Goal: Use online tool/utility: Use online tool/utility

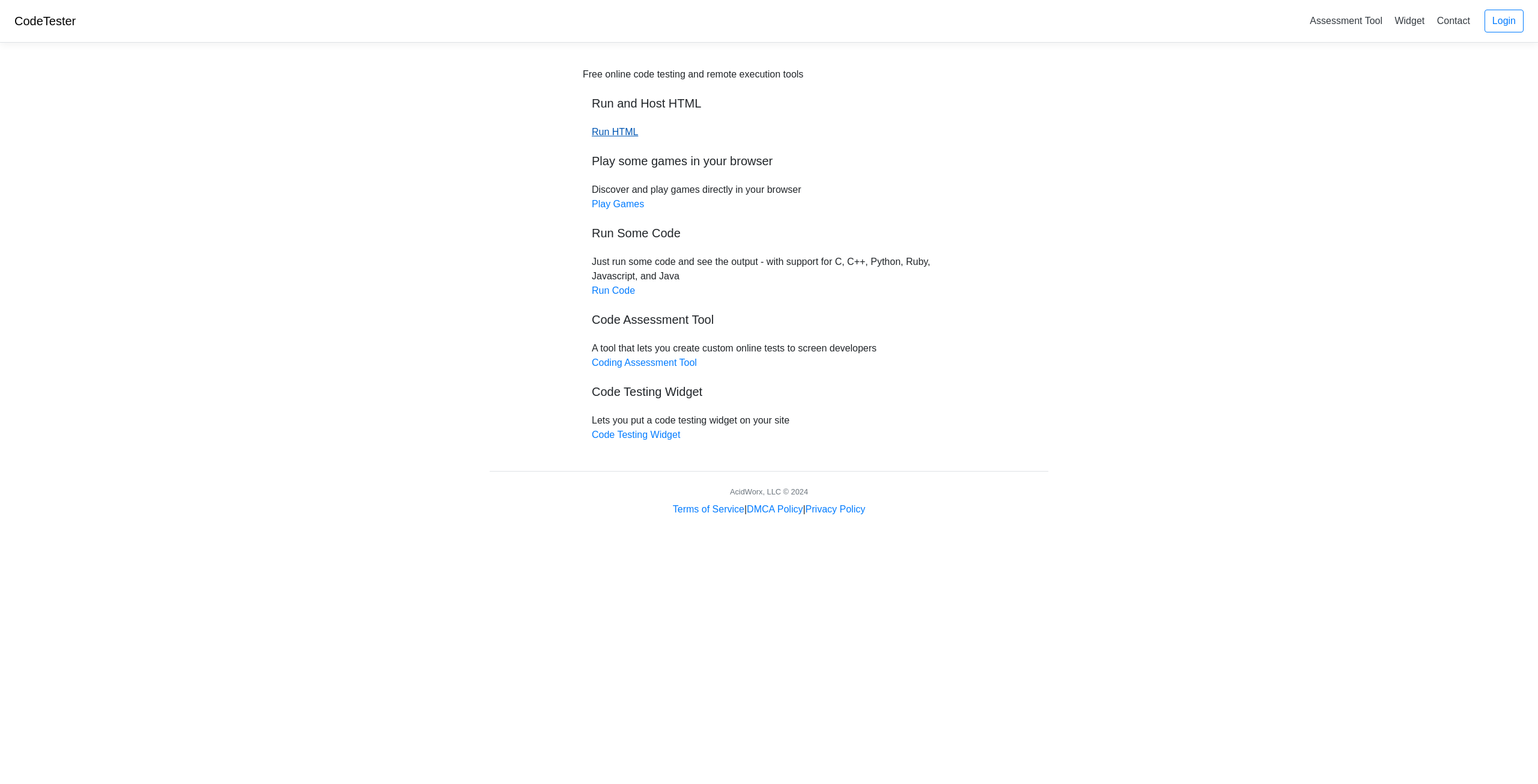
click at [622, 132] on link "Run HTML" at bounding box center [614, 131] width 47 height 10
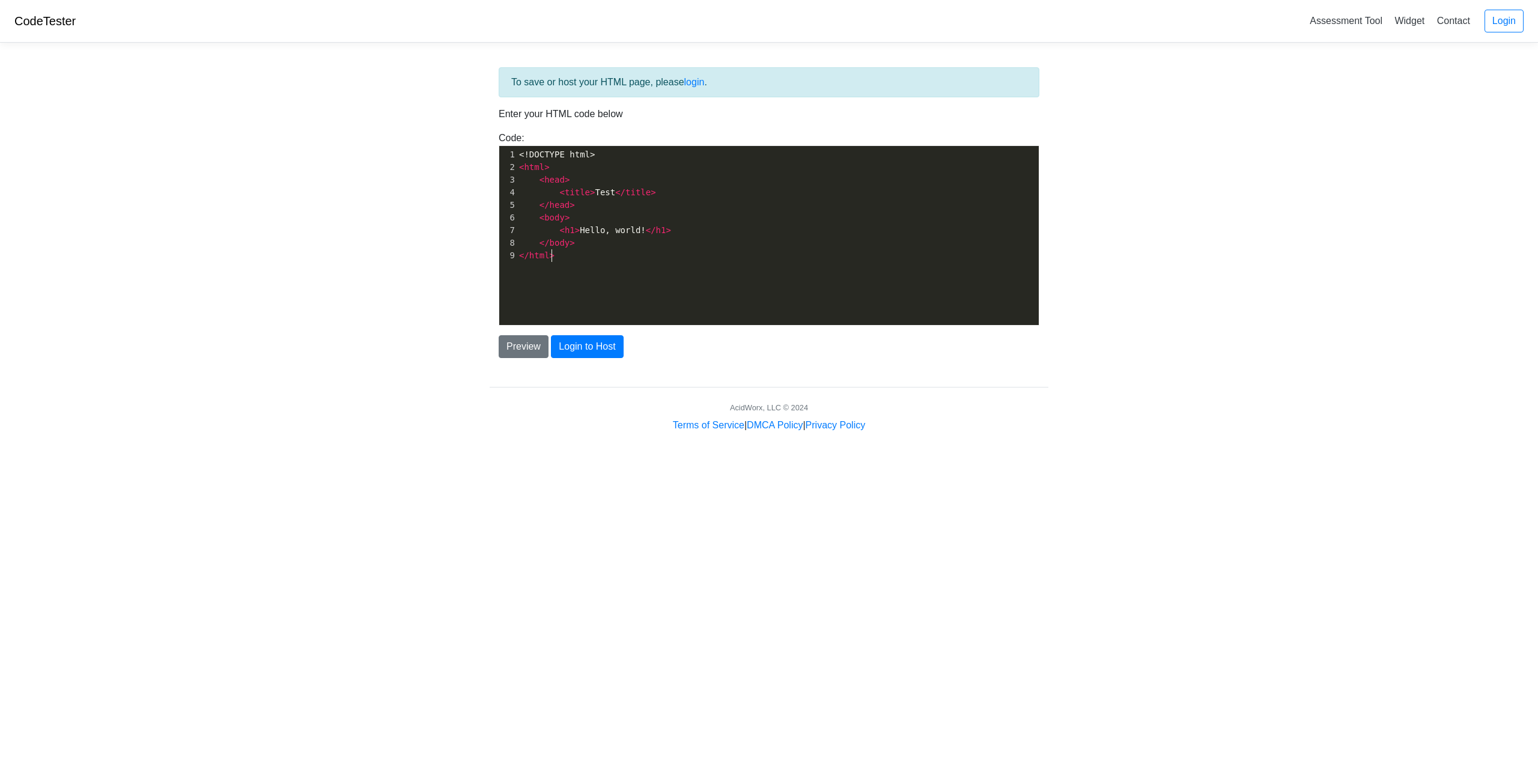
scroll to position [5, 0]
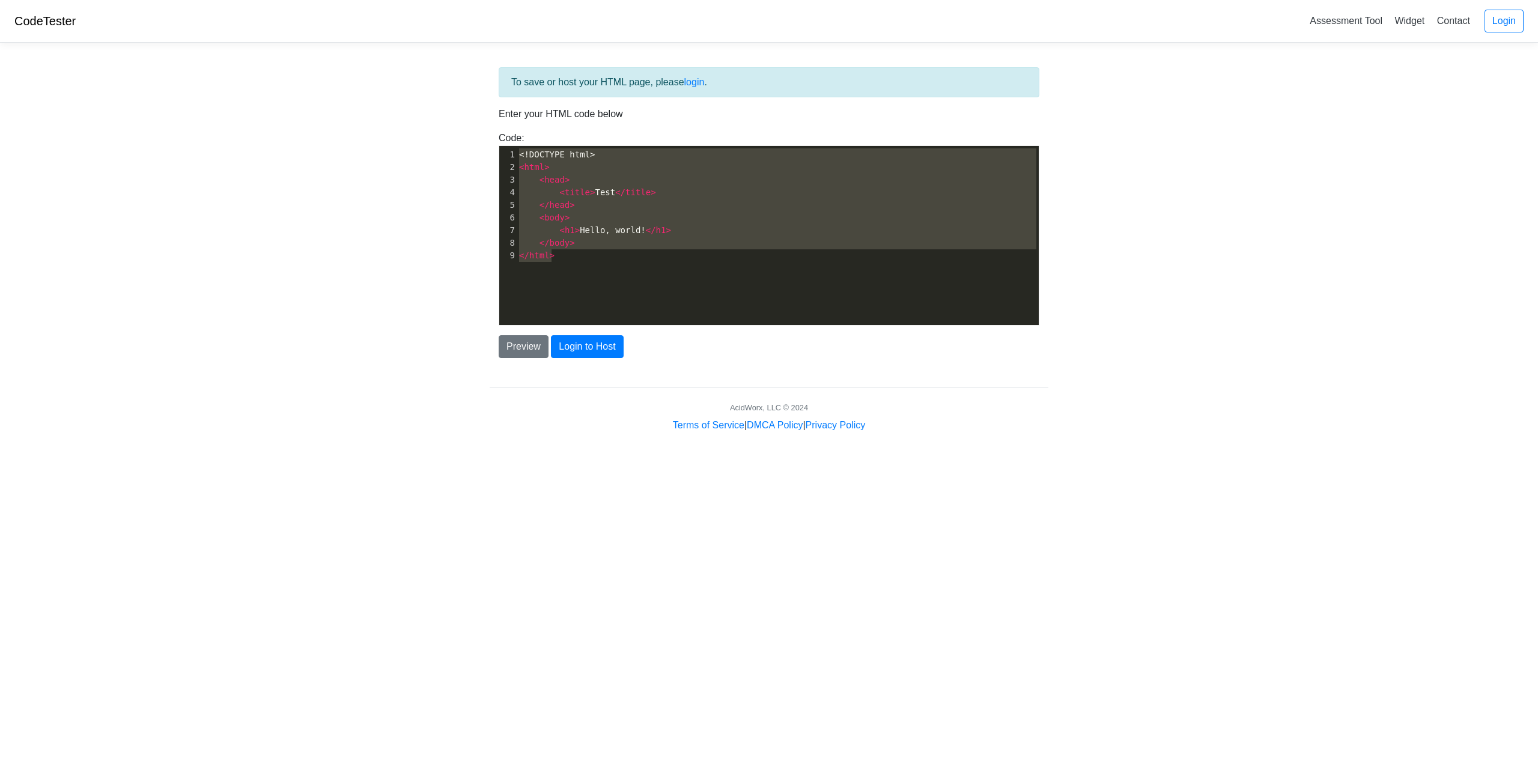
drag, startPoint x: 575, startPoint y: 260, endPoint x: 494, endPoint y: 143, distance: 142.3
click at [487, 145] on div "To save or host your HTML page, please login . Enter your HTML code below Code:…" at bounding box center [769, 242] width 577 height 381
type textarea "​<!DOCTYPE html> <html> <head> <title>Test</title> </head> <body> <h1>Hello, wo…"
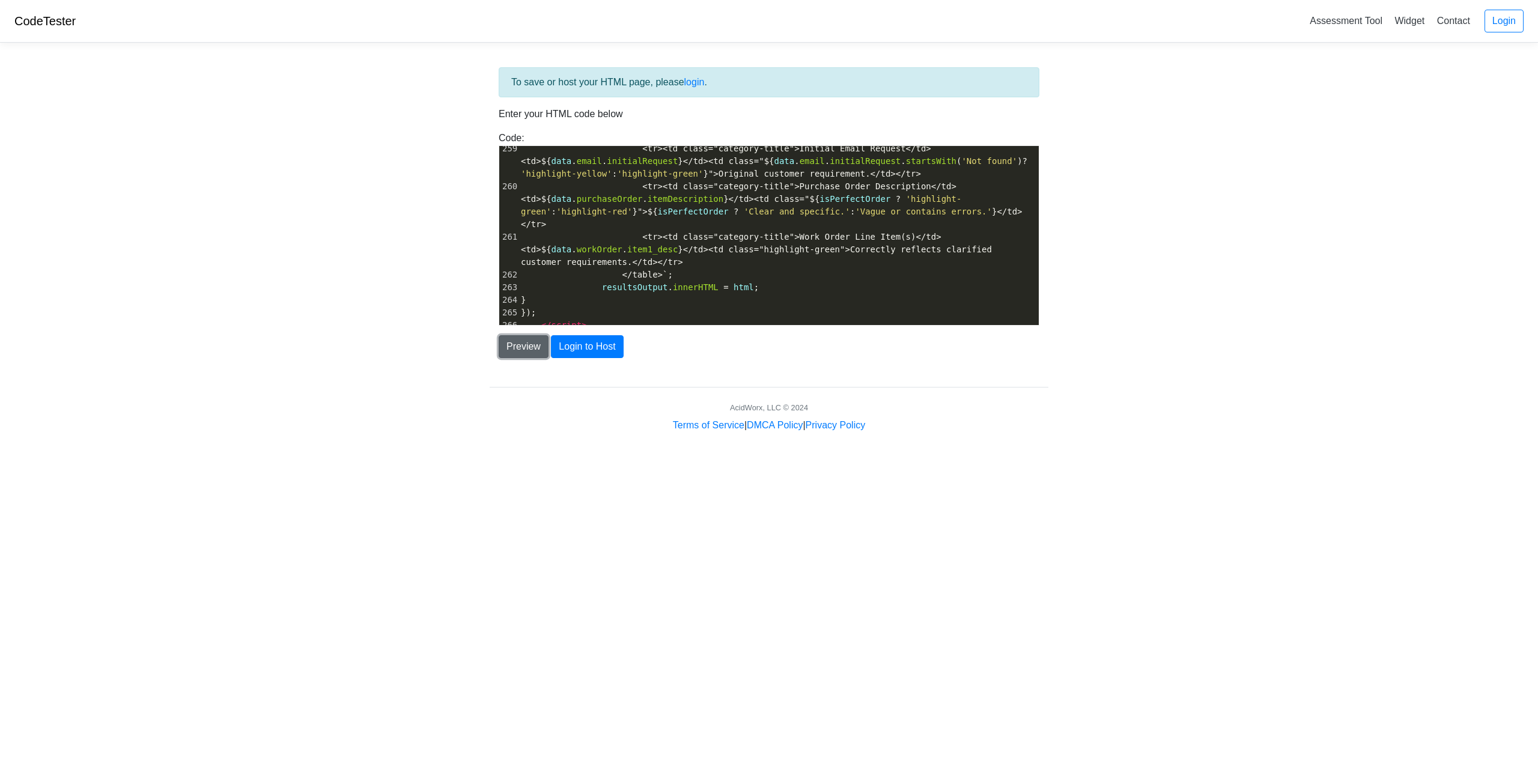
click at [531, 352] on button "Preview" at bounding box center [523, 346] width 50 height 23
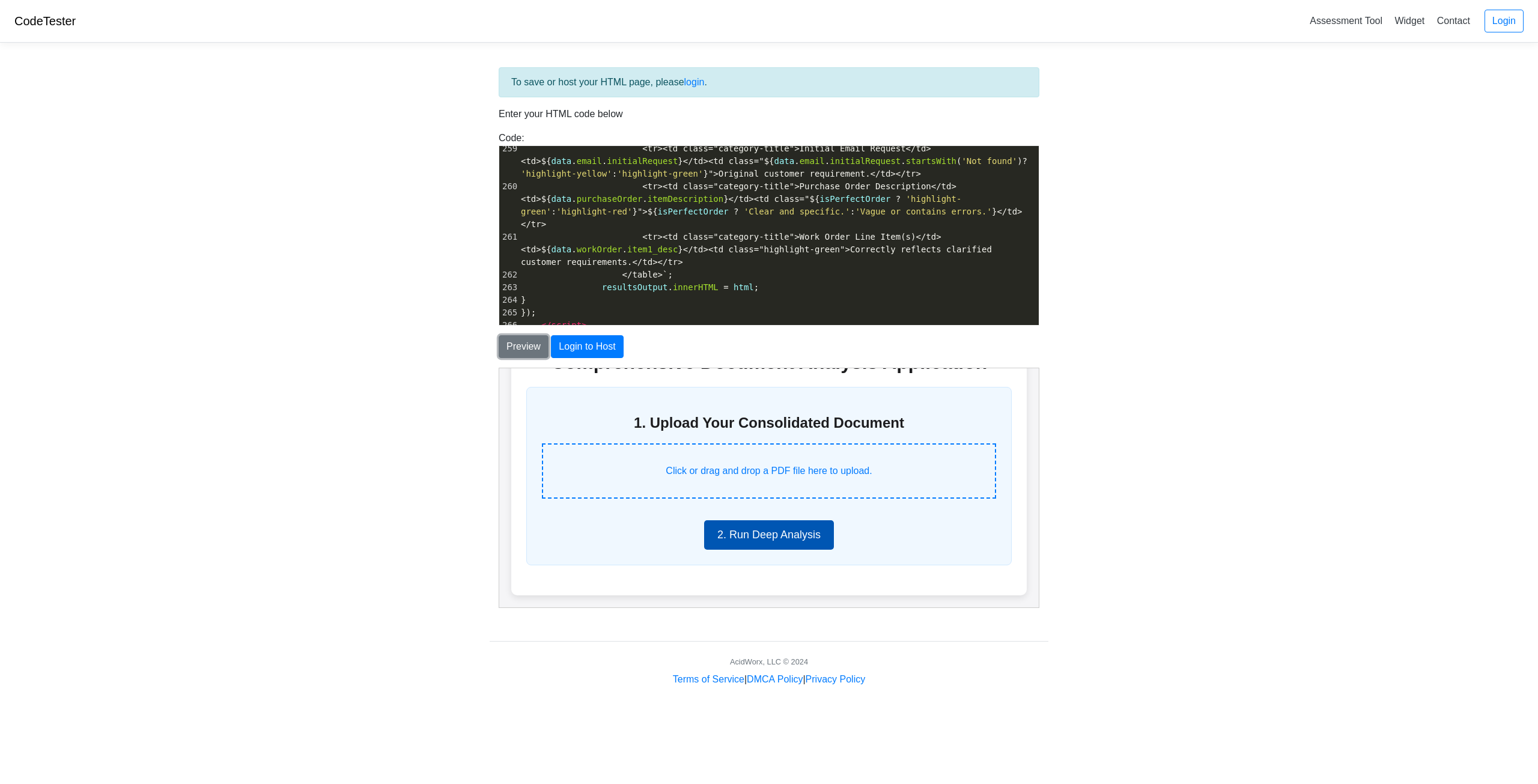
scroll to position [64, 0]
click at [769, 536] on button "2. Run Deep Analysis" at bounding box center [769, 534] width 130 height 29
click at [794, 464] on label "Click or drag and drop a PDF file here to upload." at bounding box center [769, 470] width 455 height 56
click at [498, 368] on input "Click or drag and drop a PDF file here to upload." at bounding box center [498, 368] width 0 height 0
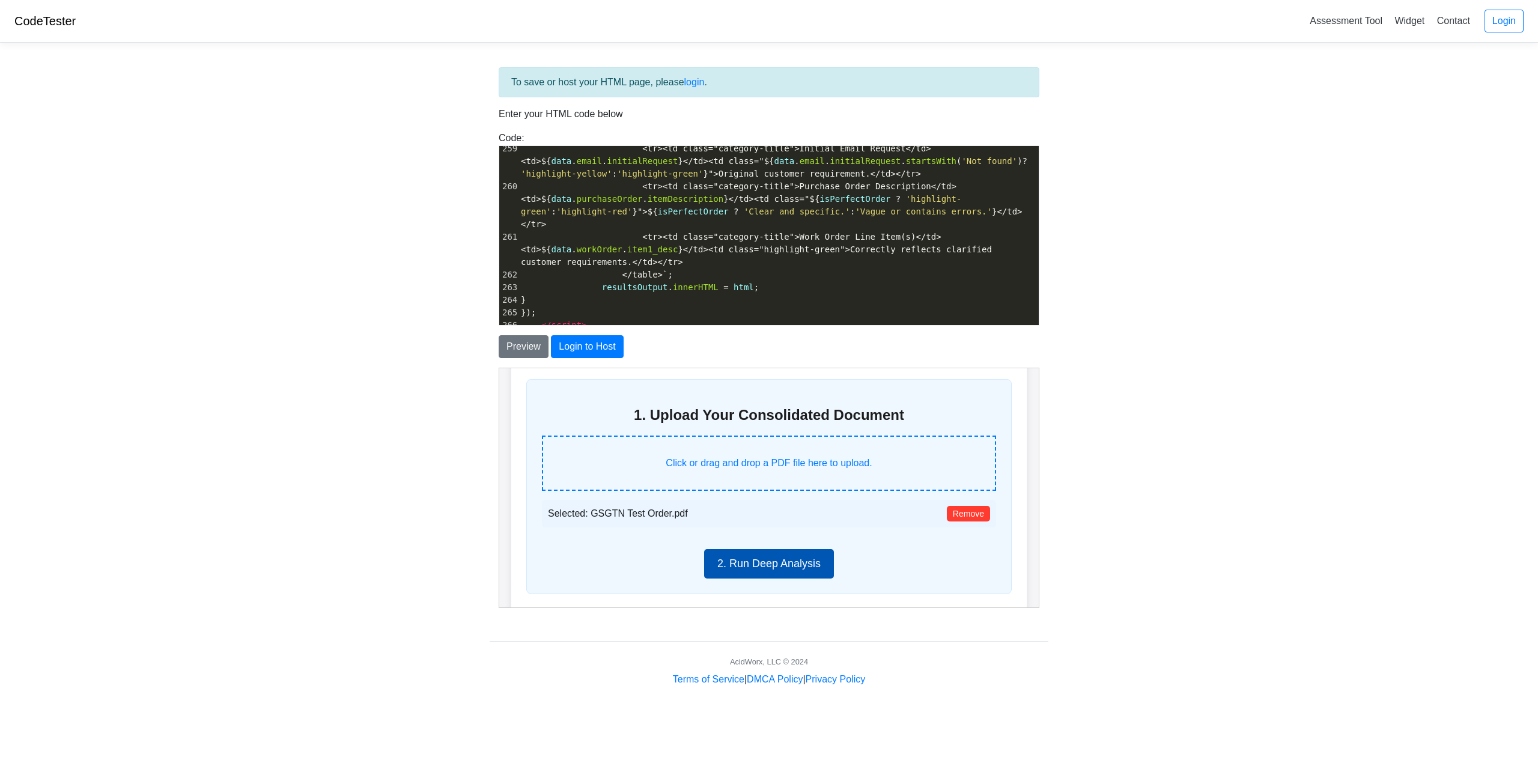
click at [779, 574] on button "2. Run Deep Analysis" at bounding box center [769, 563] width 130 height 29
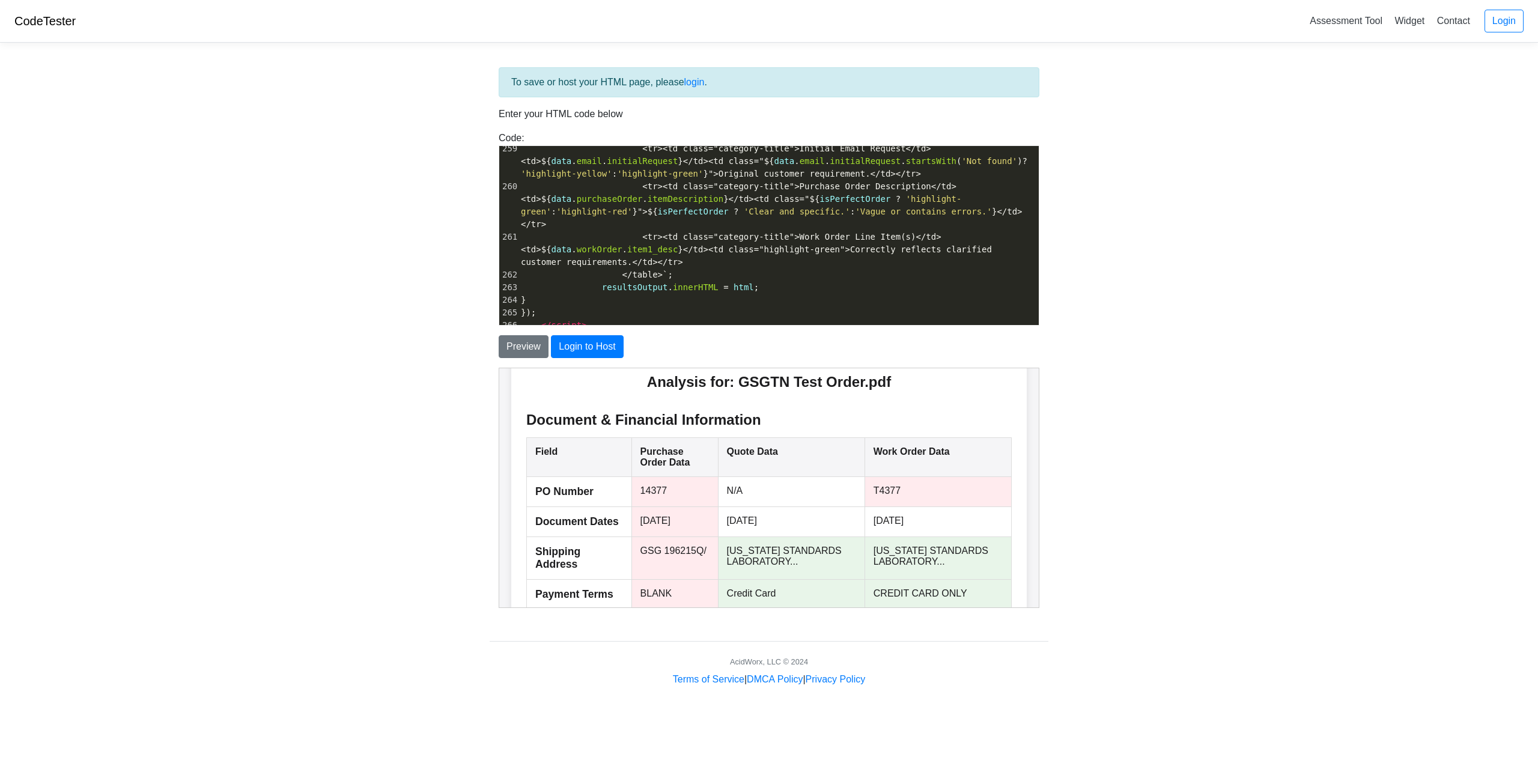
scroll to position [308, 0]
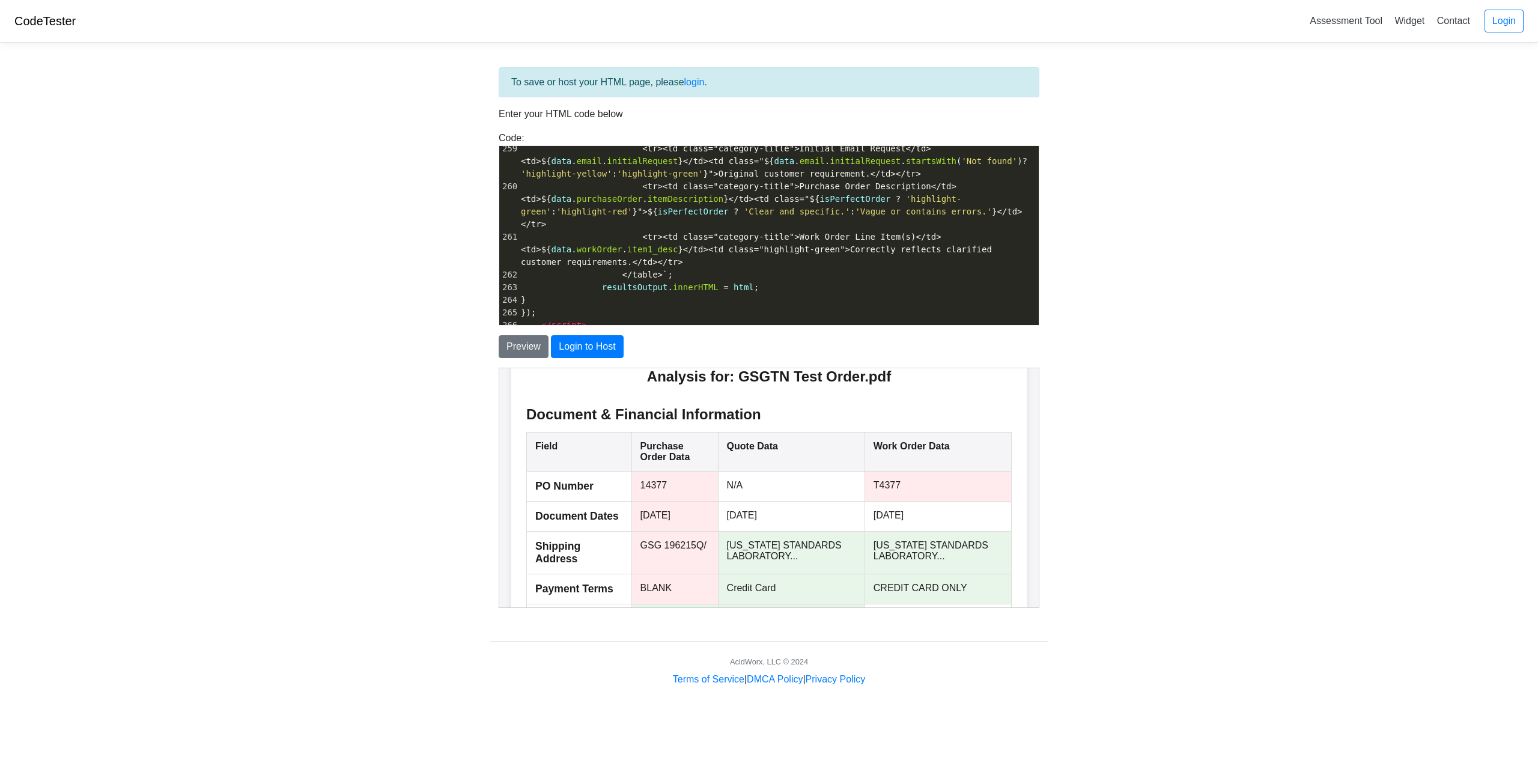
drag, startPoint x: 1031, startPoint y: 429, endPoint x: 1542, endPoint y: 862, distance: 669.8
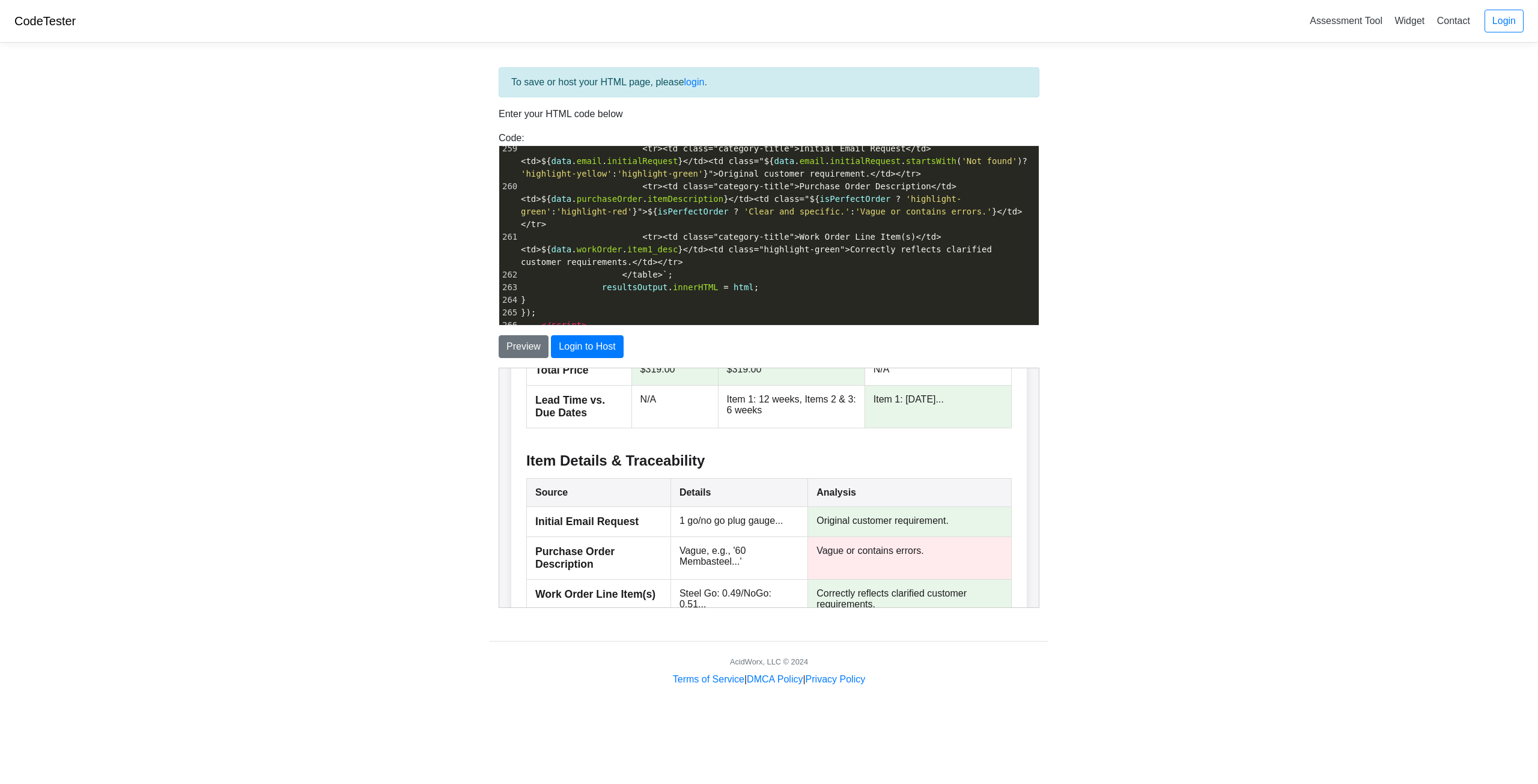
scroll to position [562, 0]
